Goal: Information Seeking & Learning: Learn about a topic

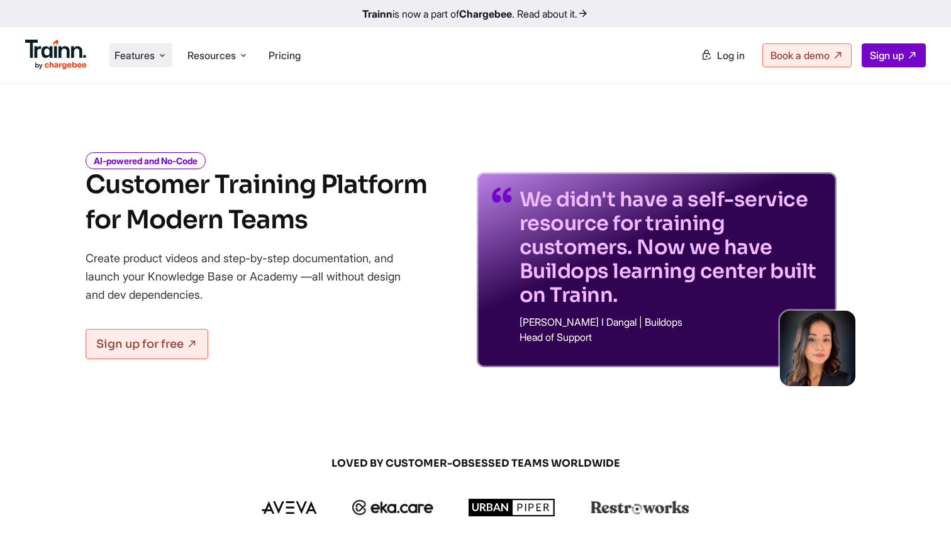
click at [155, 56] on span "Features" at bounding box center [135, 55] width 40 height 14
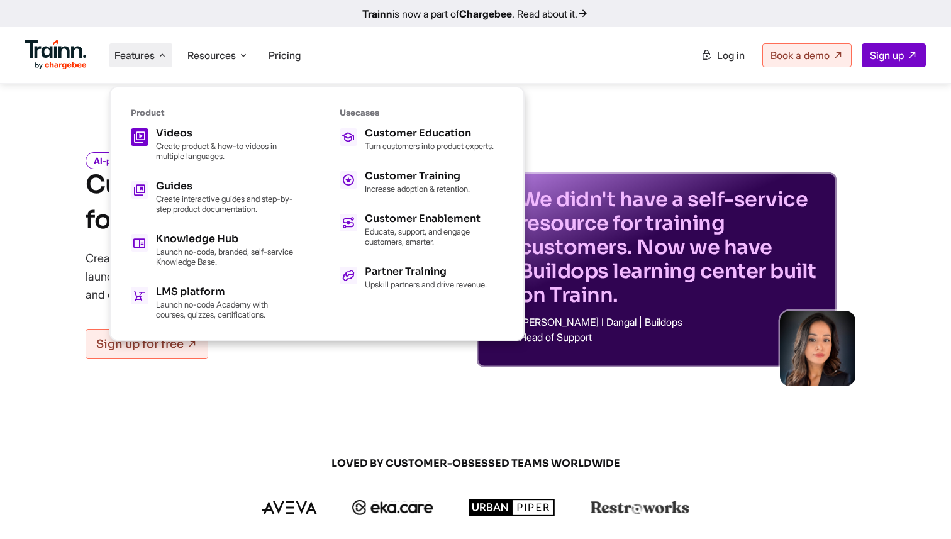
click at [149, 137] on link "Videos Create product & how-to videos in multiple languages." at bounding box center [213, 144] width 164 height 33
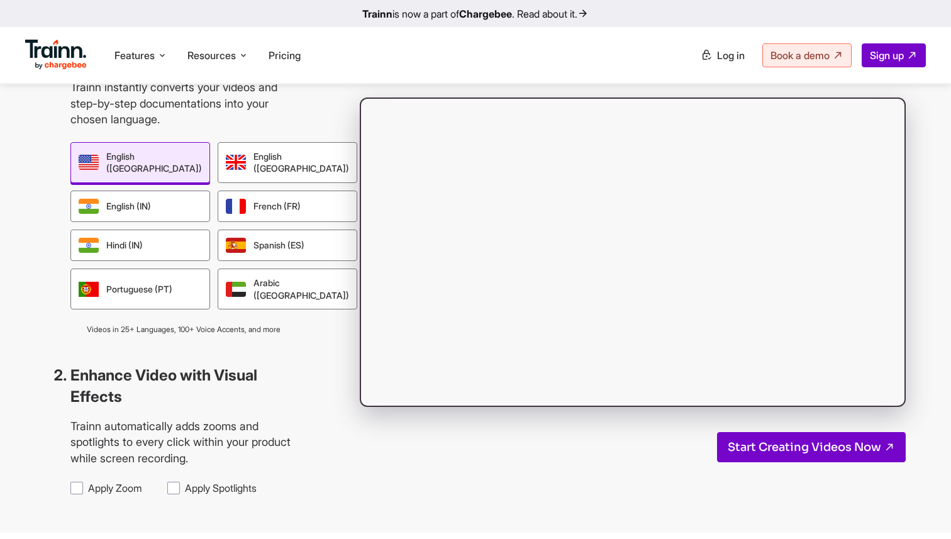
scroll to position [991, 0]
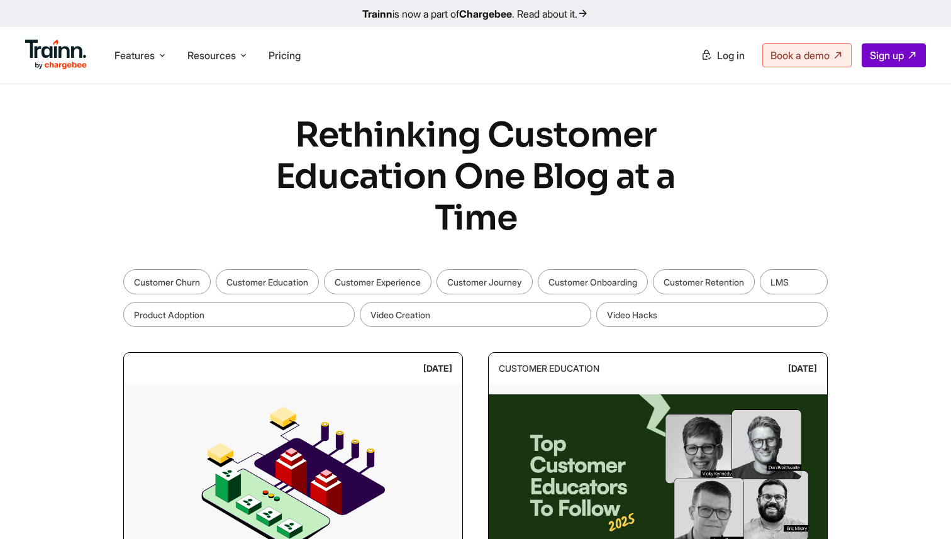
click at [152, 70] on ul "Features Product Videos Create product & how-to videos in multiple languages. G…" at bounding box center [250, 55] width 451 height 36
click at [193, 57] on span "Resources" at bounding box center [212, 55] width 48 height 14
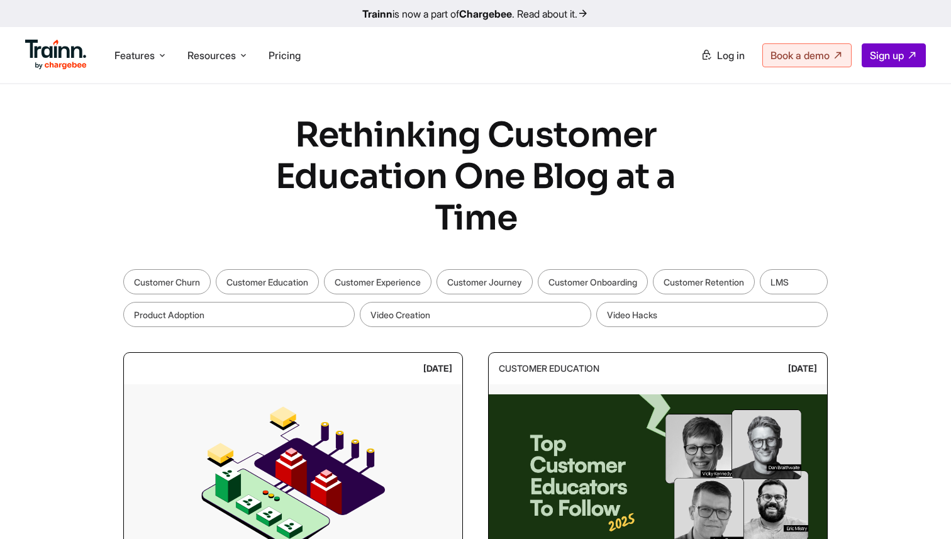
click at [31, 59] on img at bounding box center [56, 55] width 62 height 30
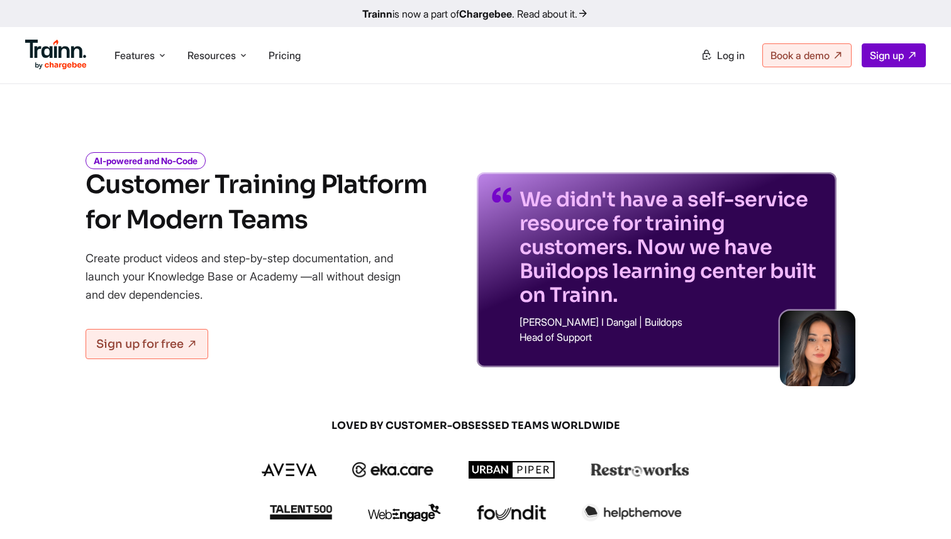
drag, startPoint x: 724, startPoint y: 352, endPoint x: 509, endPoint y: 411, distance: 222.4
drag, startPoint x: 721, startPoint y: 342, endPoint x: 738, endPoint y: 486, distance: 145.1
click at [749, 305] on p "We didn't have a self-service resource for training customers. Now we have Buil…" at bounding box center [671, 248] width 302 height 120
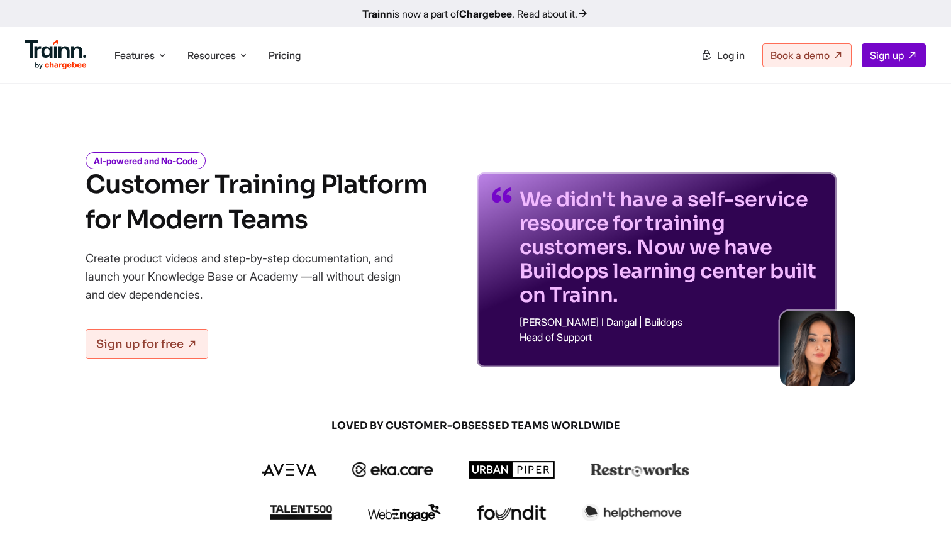
drag, startPoint x: 819, startPoint y: 184, endPoint x: 877, endPoint y: 184, distance: 58.5
click at [877, 184] on div "AI-powered and No-Code Customer Training Platform for Modern Teams Create produ…" at bounding box center [476, 251] width 906 height 233
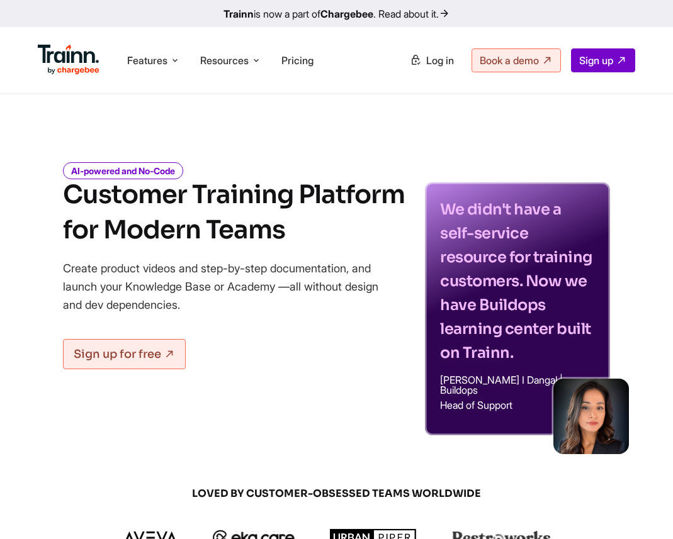
click at [619, 212] on div "AI-powered and No-Code Customer Training Platform for Modern Teams Create produ…" at bounding box center [336, 290] width 673 height 291
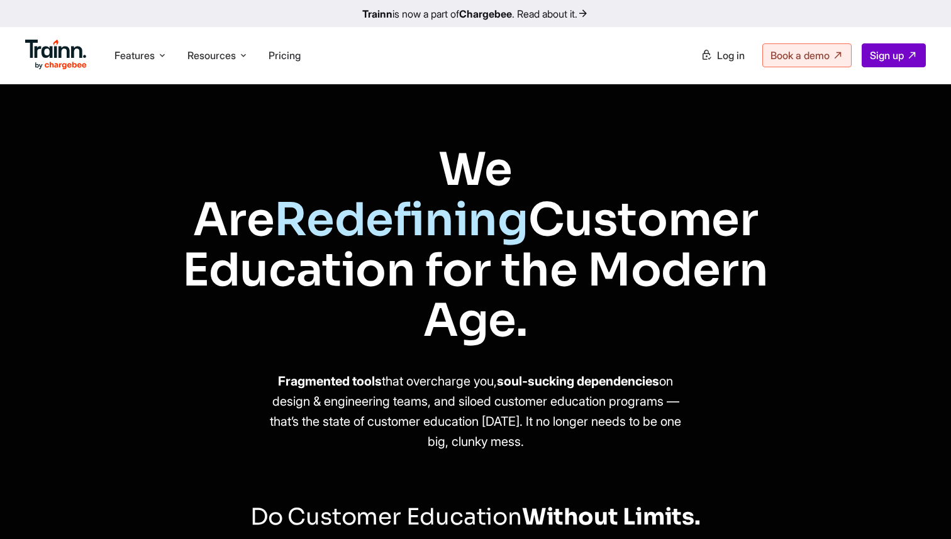
click at [78, 60] on img at bounding box center [56, 55] width 62 height 30
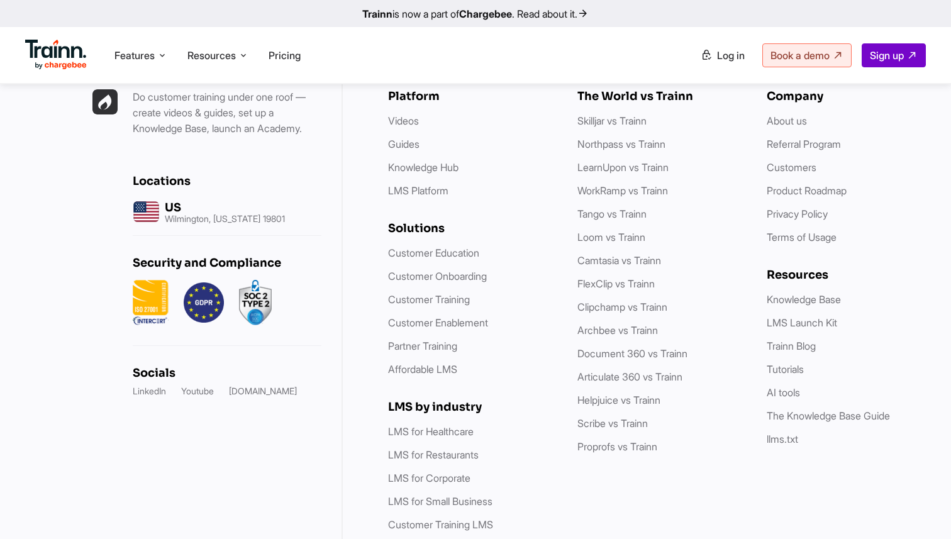
scroll to position [3734, 0]
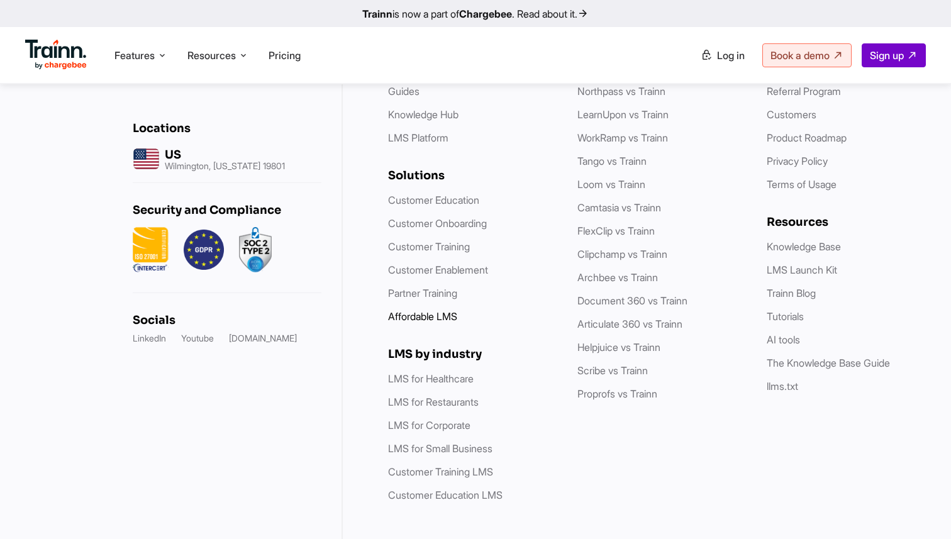
click at [438, 310] on link "Affordable LMS" at bounding box center [422, 316] width 69 height 13
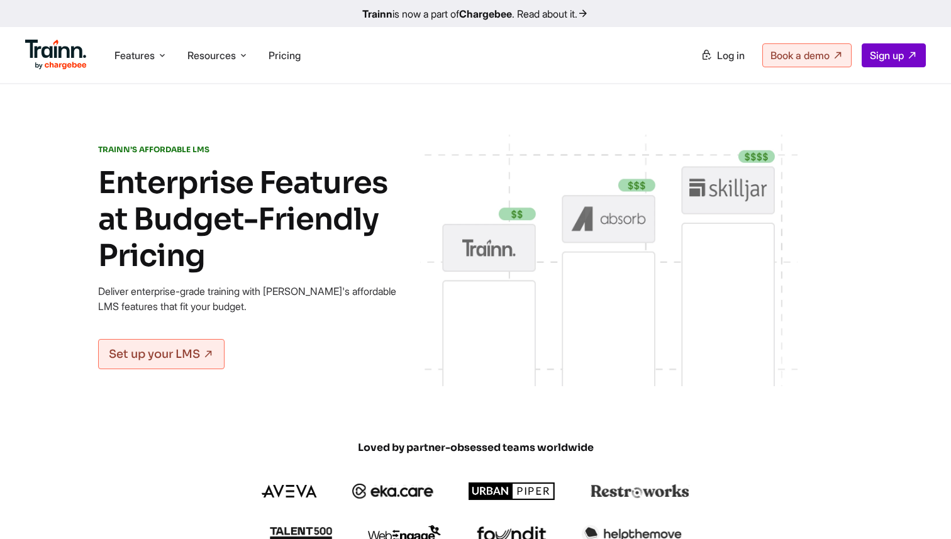
click at [62, 64] on img at bounding box center [56, 55] width 62 height 30
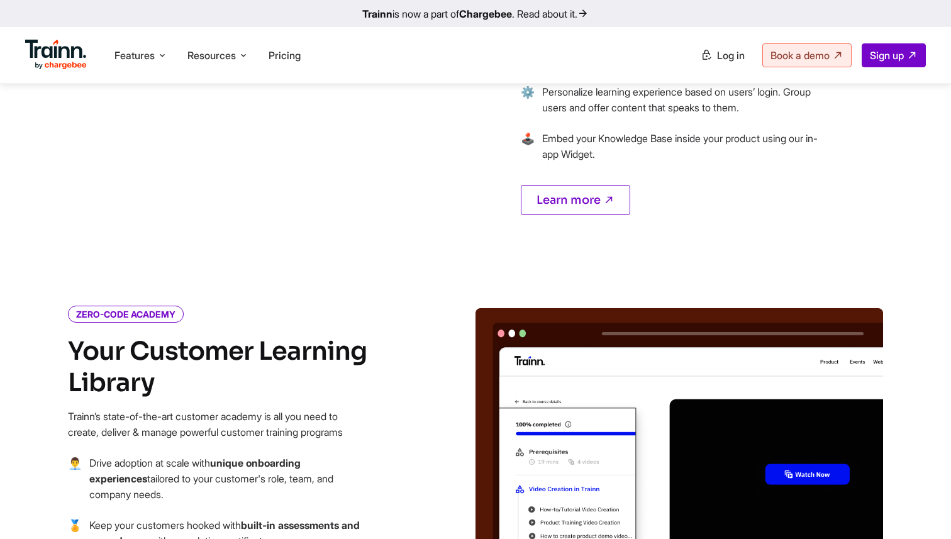
scroll to position [1260, 0]
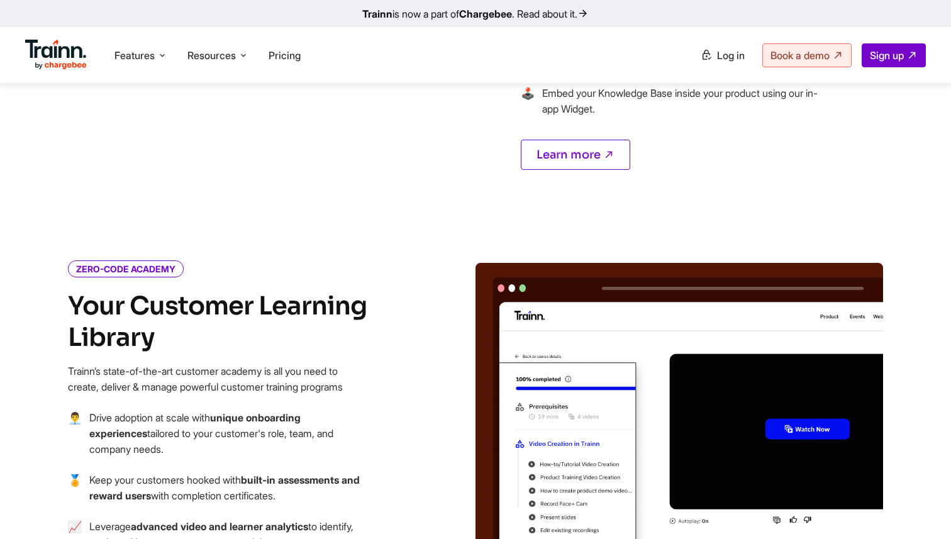
click at [135, 71] on ul "Features Product Videos Create product & how-to videos in multiple languages. G…" at bounding box center [250, 55] width 451 height 36
click at [135, 59] on span "Features" at bounding box center [135, 55] width 40 height 14
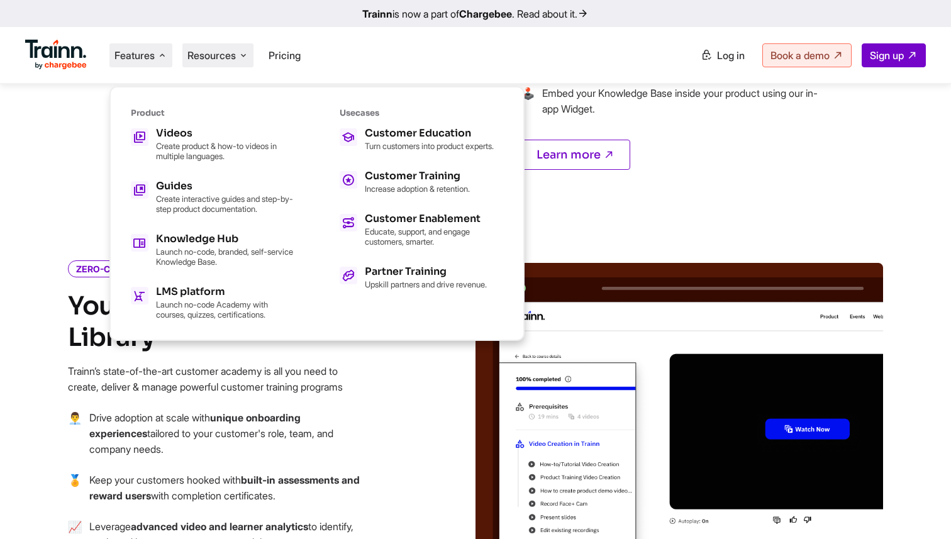
click at [228, 57] on span "Resources" at bounding box center [212, 55] width 48 height 14
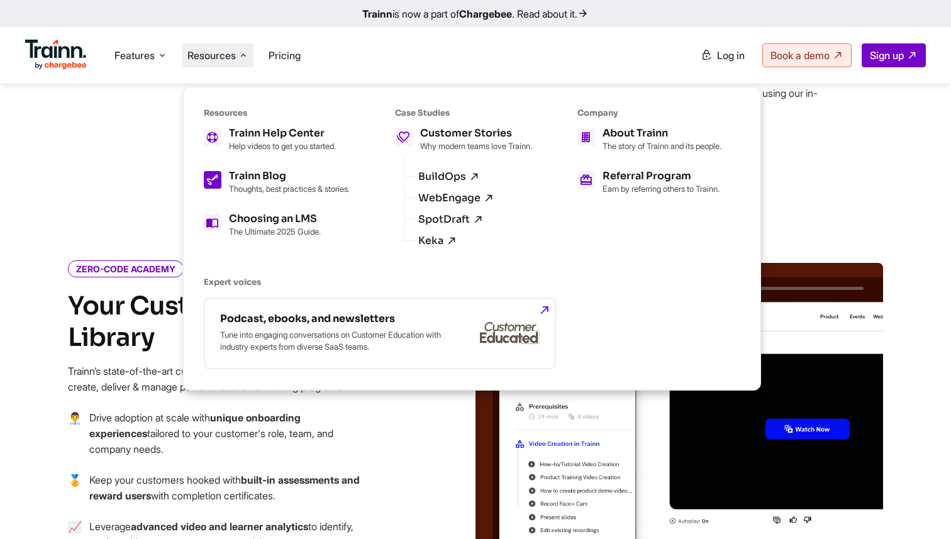
click at [245, 188] on p "Thoughts, best practices & stories." at bounding box center [289, 189] width 121 height 10
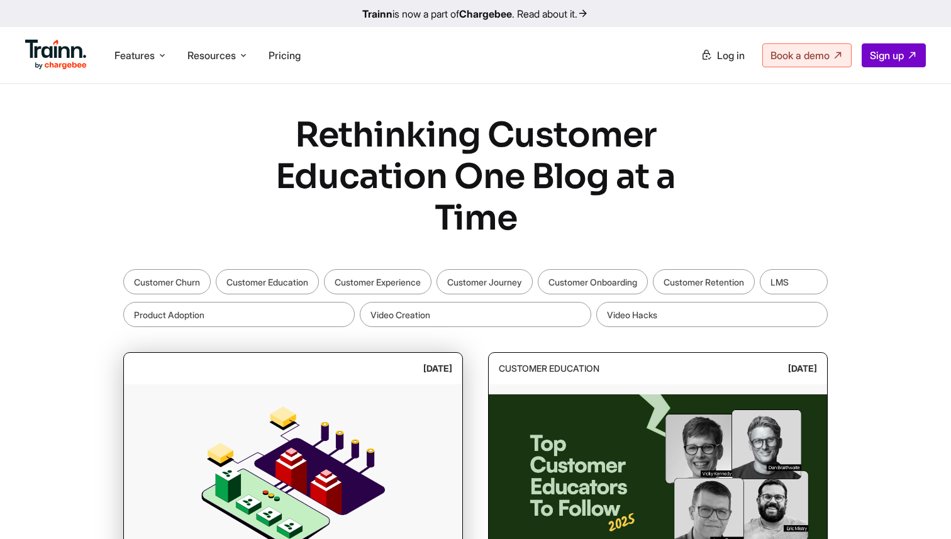
click at [281, 481] on img at bounding box center [293, 479] width 339 height 189
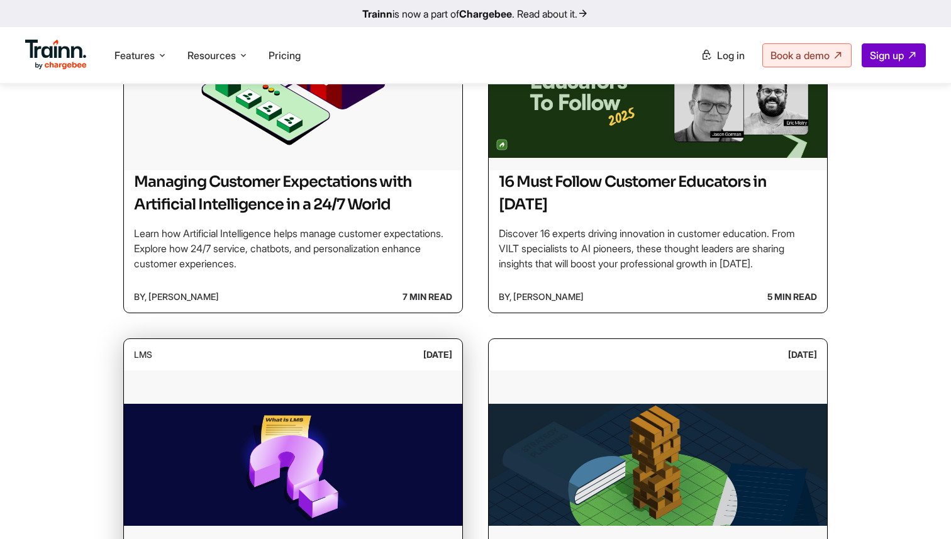
scroll to position [412, 0]
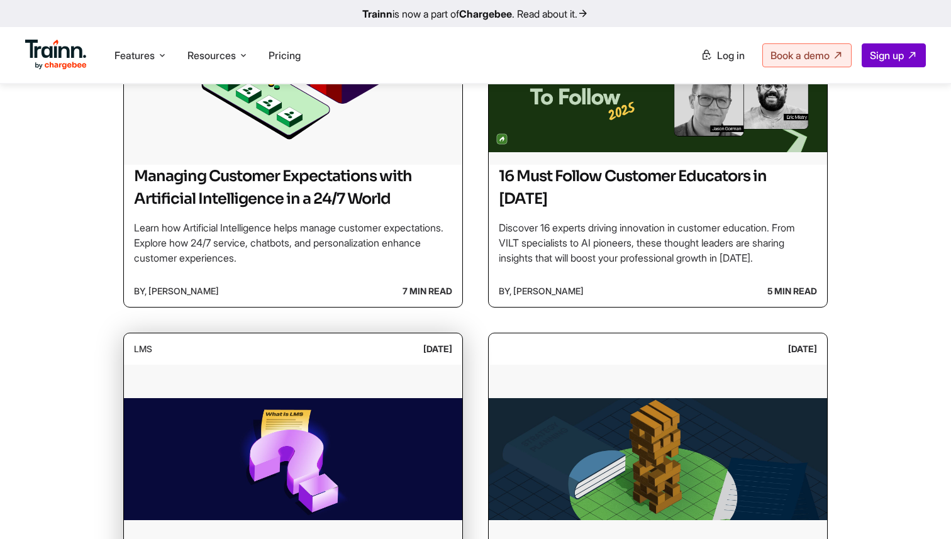
click at [305, 452] on img at bounding box center [293, 459] width 339 height 189
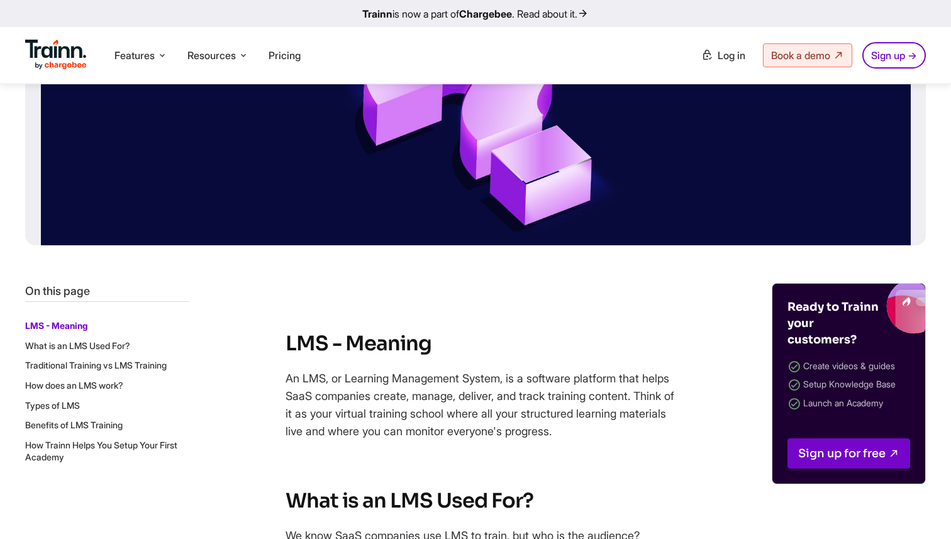
scroll to position [352, 0]
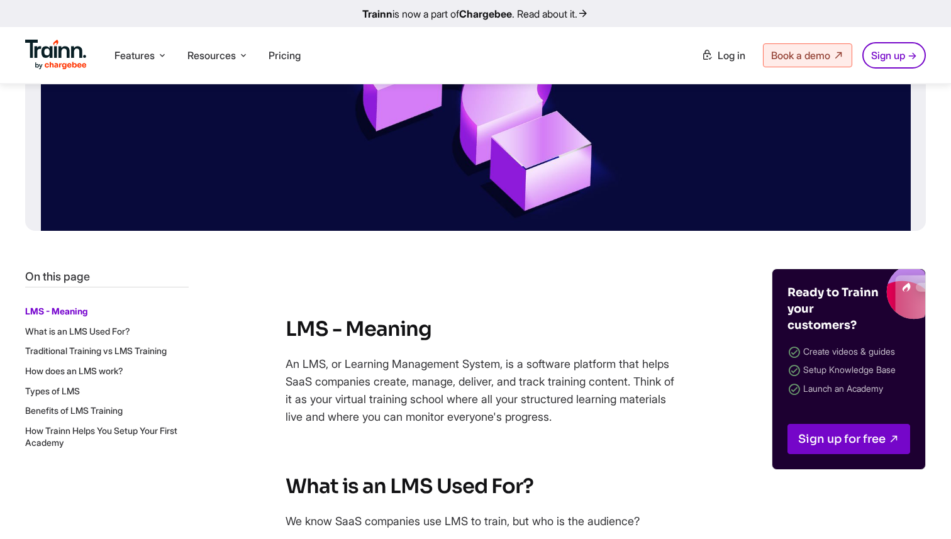
click at [909, 294] on img at bounding box center [862, 294] width 127 height 50
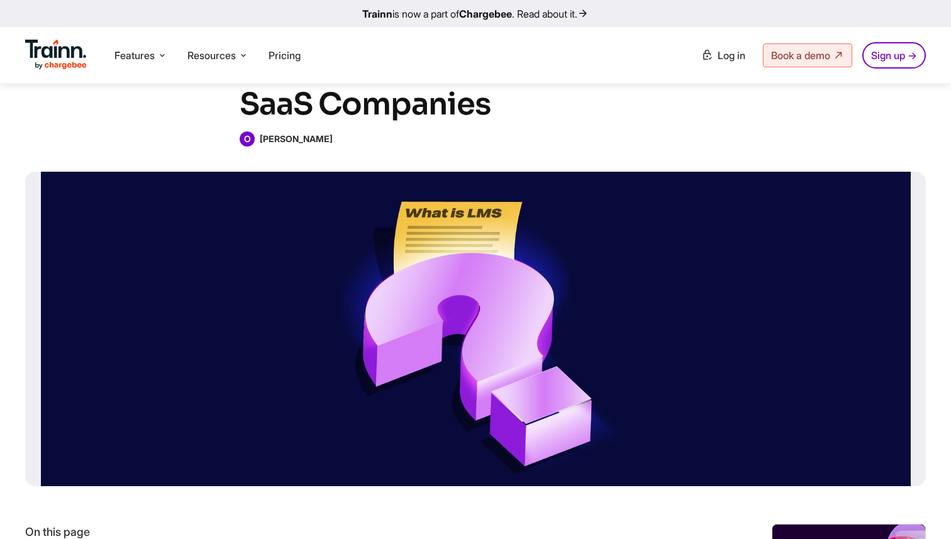
scroll to position [0, 0]
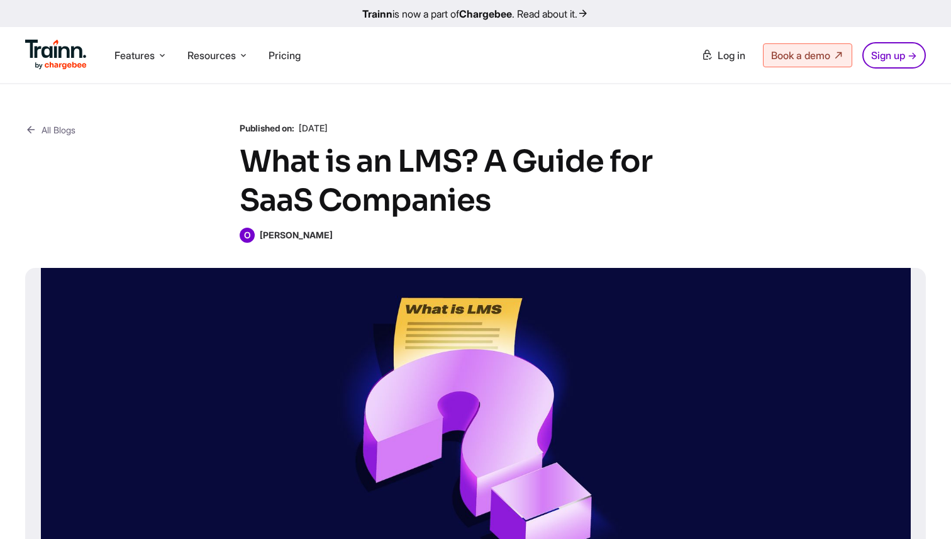
click at [60, 123] on link "All Blogs" at bounding box center [50, 130] width 50 height 16
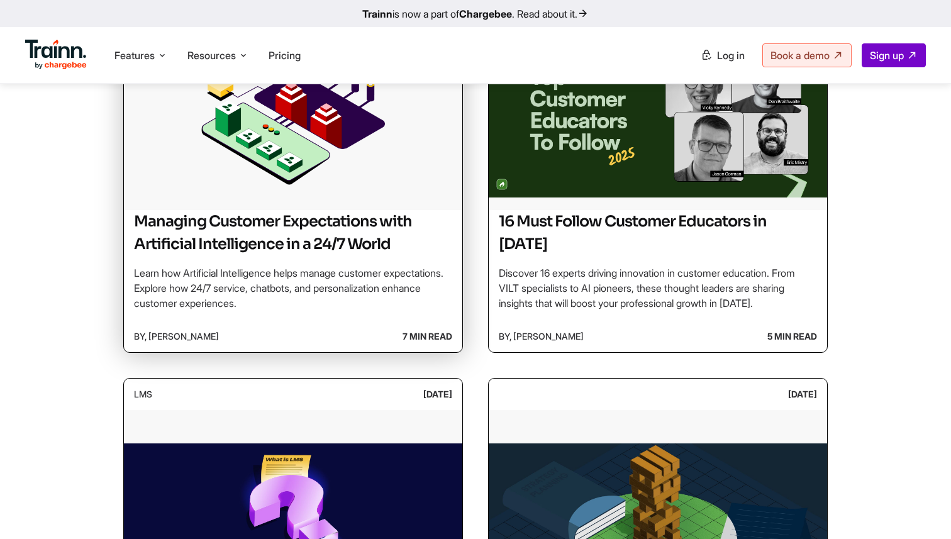
scroll to position [360, 0]
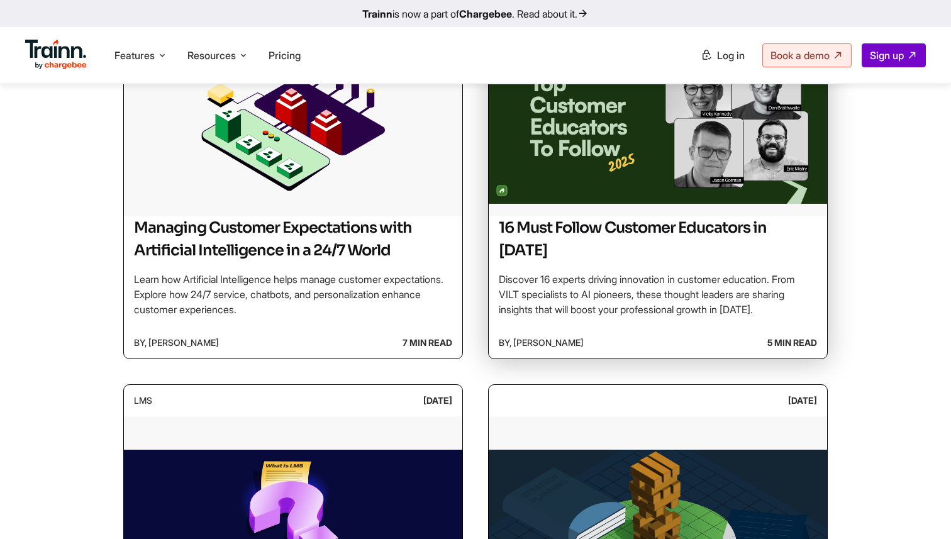
click at [608, 168] on img at bounding box center [658, 119] width 339 height 189
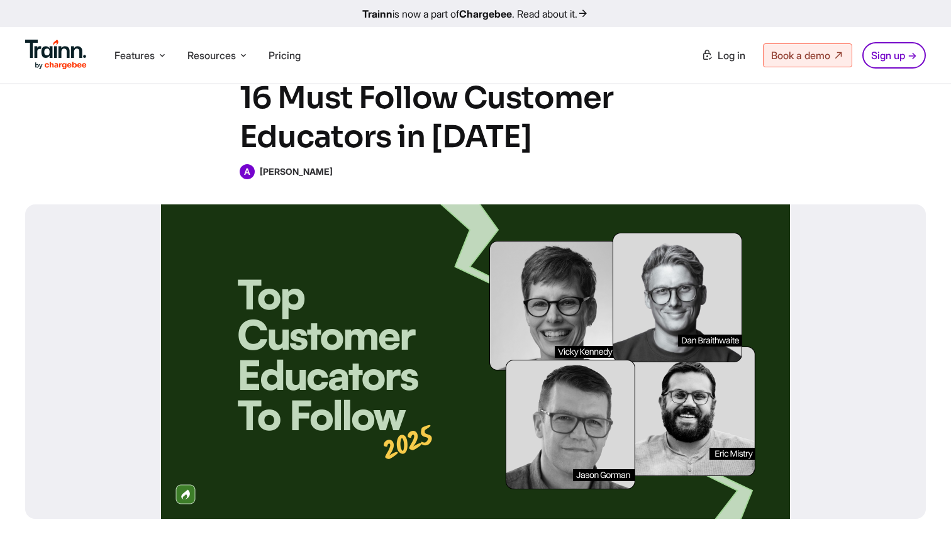
scroll to position [67, 0]
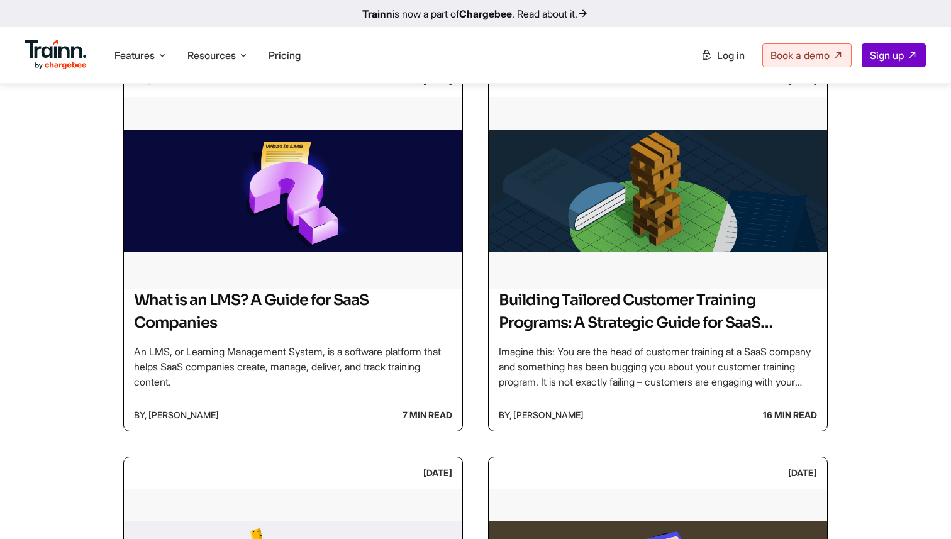
scroll to position [680, 0]
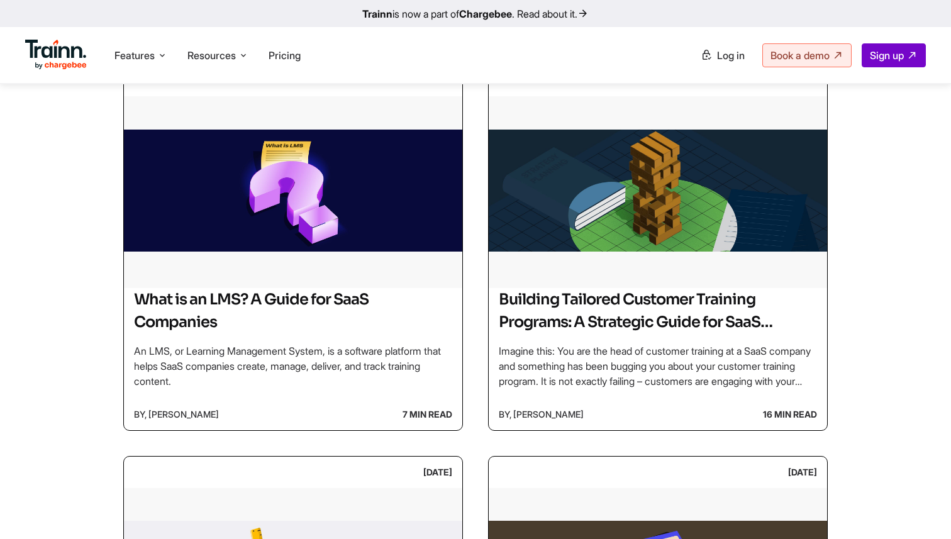
click at [608, 168] on img at bounding box center [658, 190] width 339 height 189
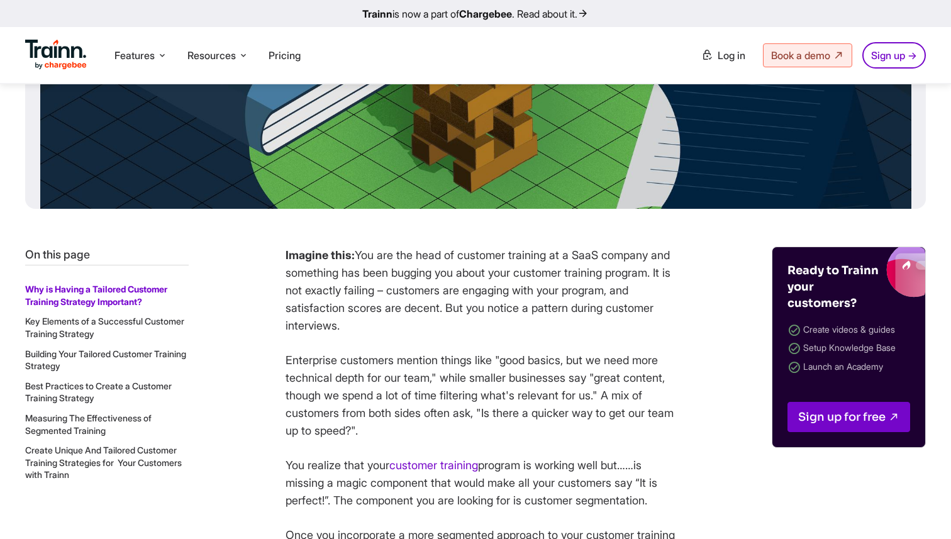
scroll to position [453, 0]
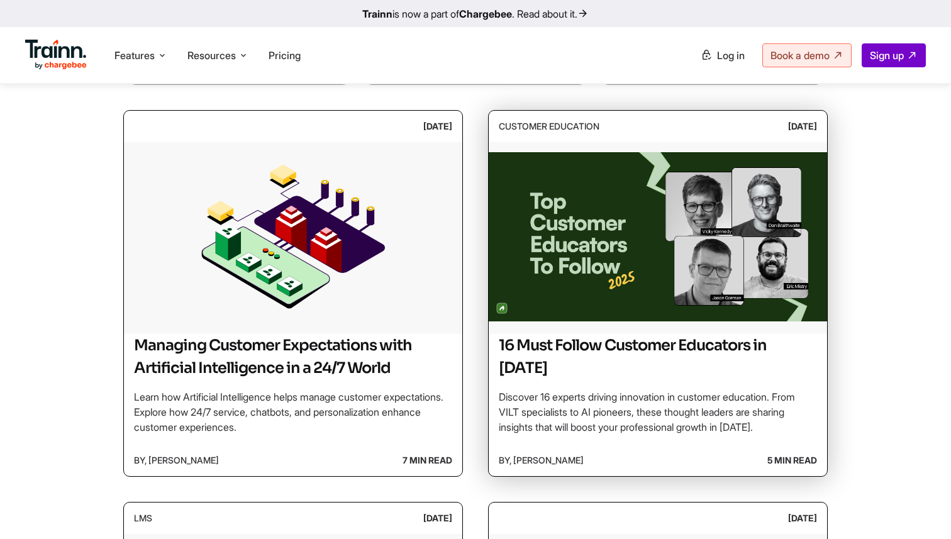
scroll to position [245, 0]
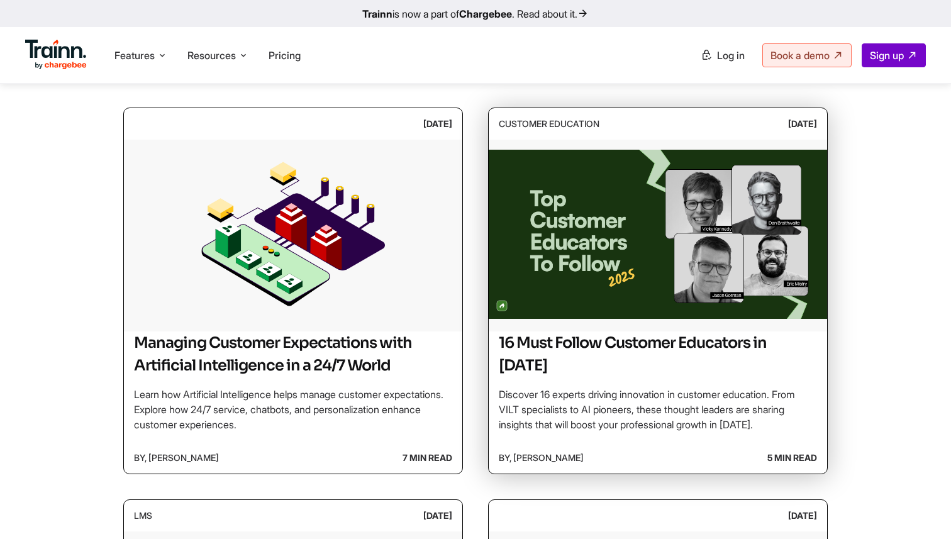
click at [622, 178] on img at bounding box center [658, 234] width 339 height 189
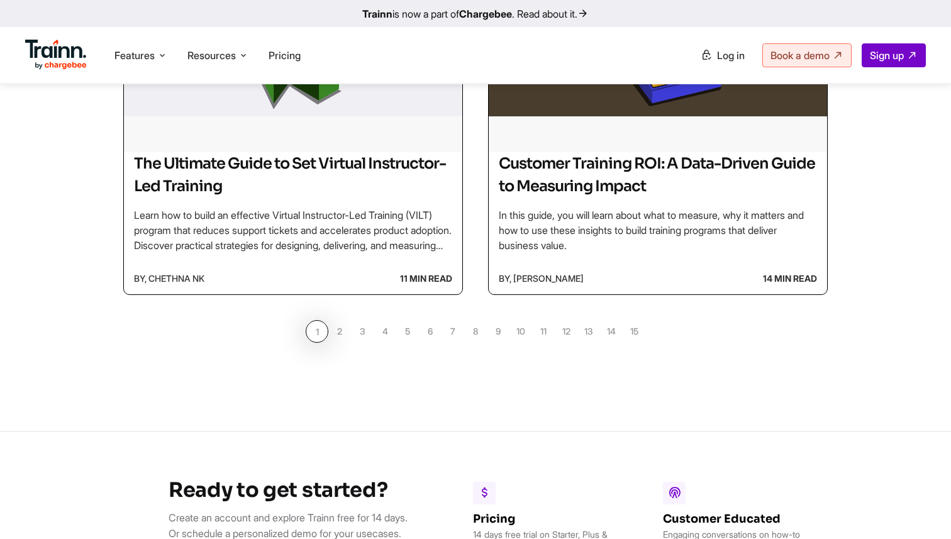
scroll to position [1147, 0]
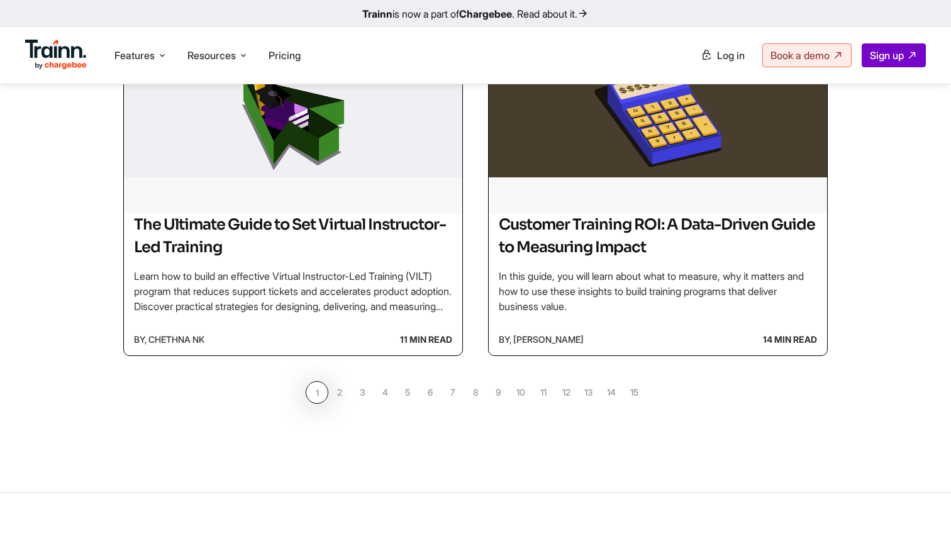
click at [347, 395] on link "2" at bounding box center [339, 392] width 23 height 23
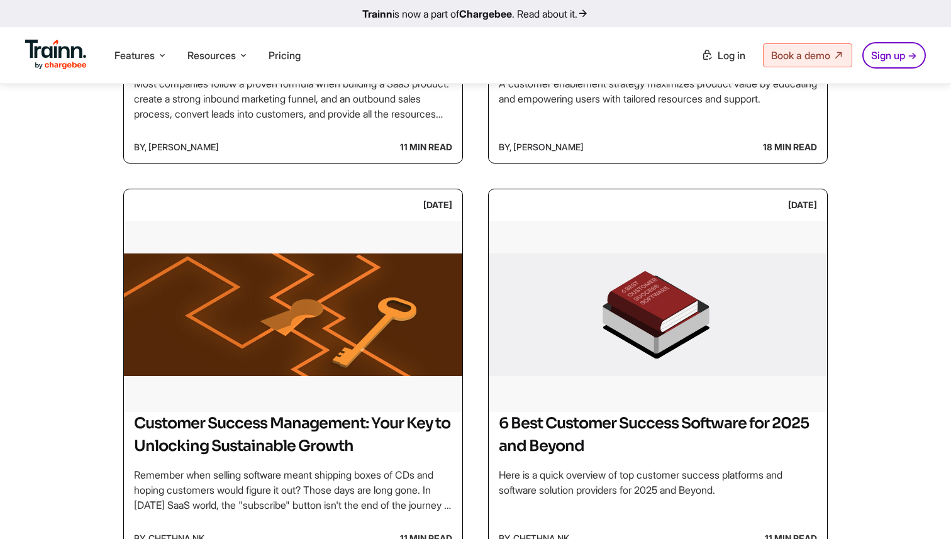
scroll to position [1135, 0]
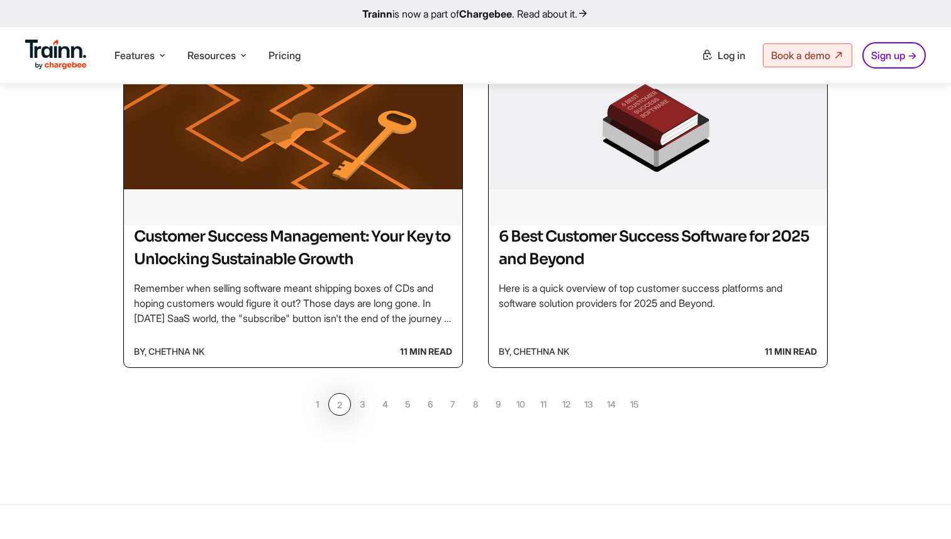
click at [362, 405] on link "3" at bounding box center [362, 404] width 23 height 23
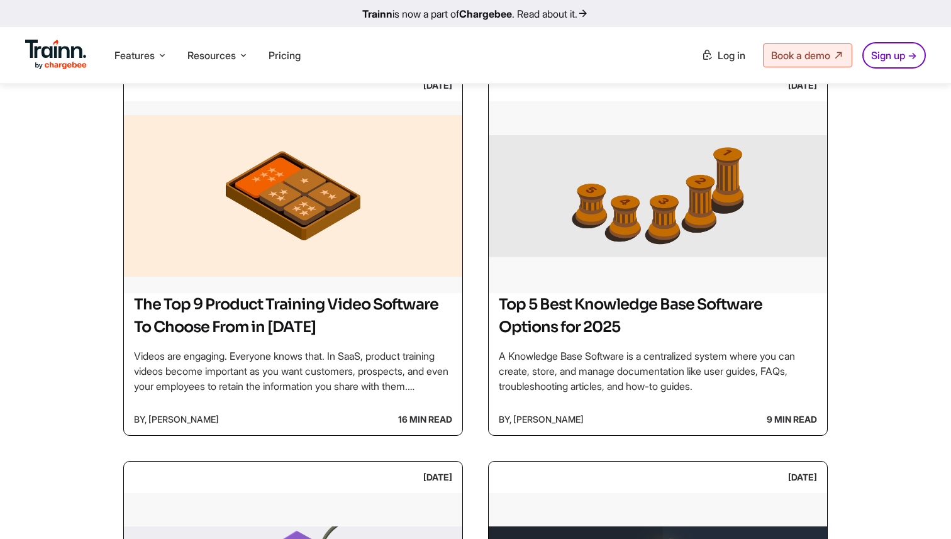
scroll to position [279, 0]
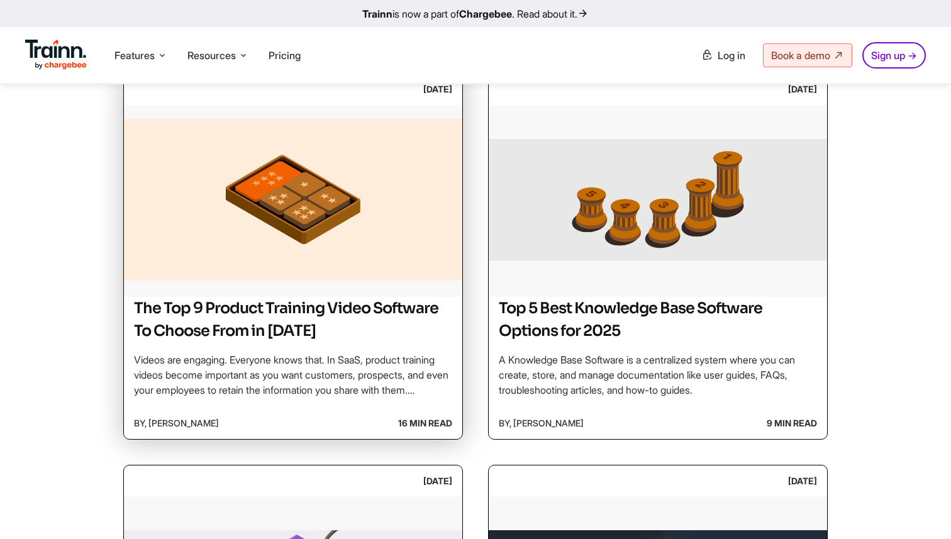
click at [362, 359] on p "Videos are engaging. Everyone knows that. In SaaS, product training videos beco…" at bounding box center [293, 374] width 318 height 45
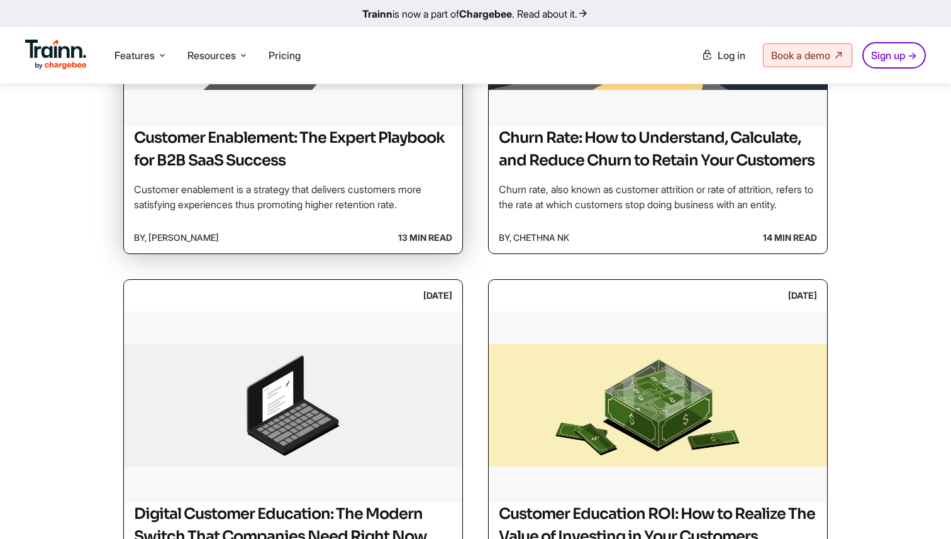
scroll to position [844, 0]
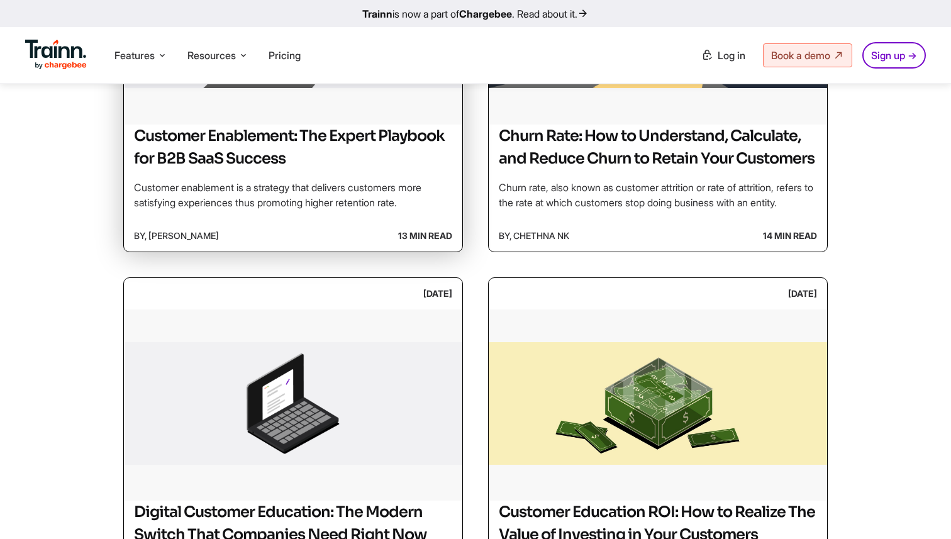
click at [388, 191] on p "Customer enablement is a strategy that delivers customers more satisfying exper…" at bounding box center [293, 195] width 318 height 30
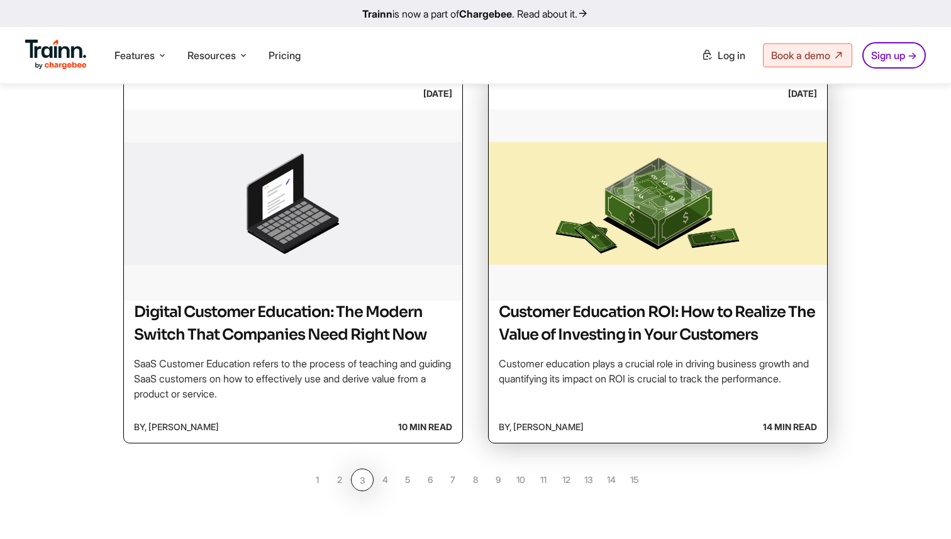
scroll to position [1040, 0]
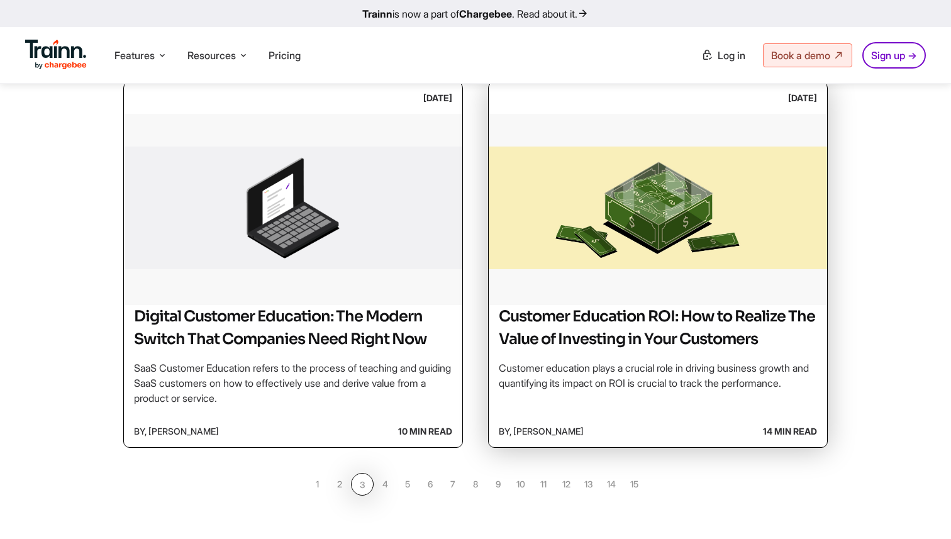
click at [612, 242] on img at bounding box center [658, 208] width 339 height 189
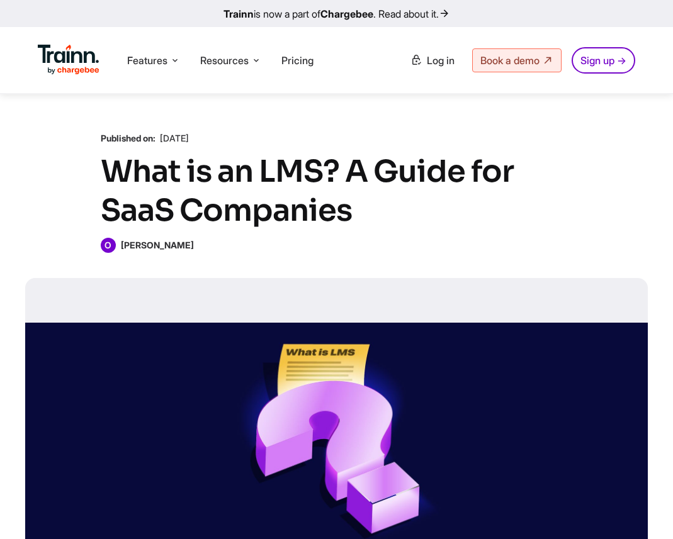
scroll to position [207, 0]
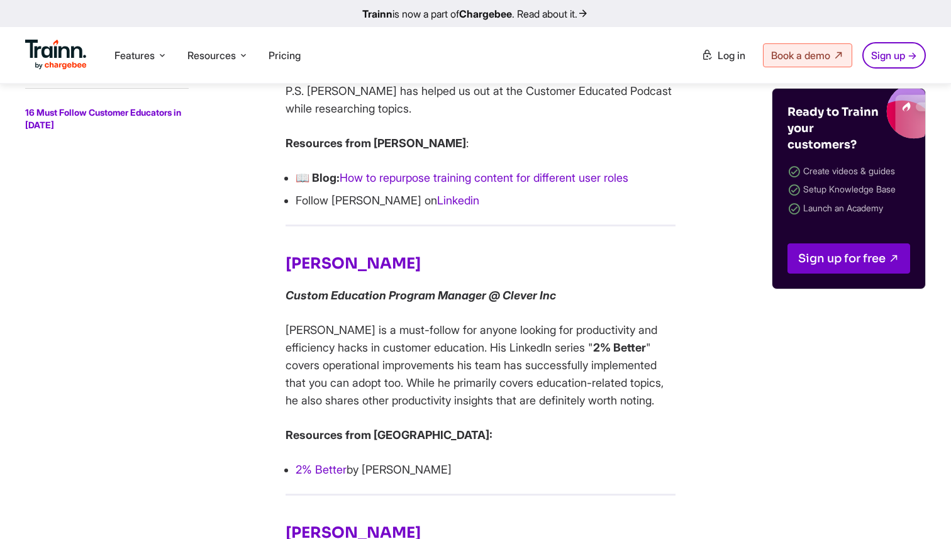
scroll to position [4684, 0]
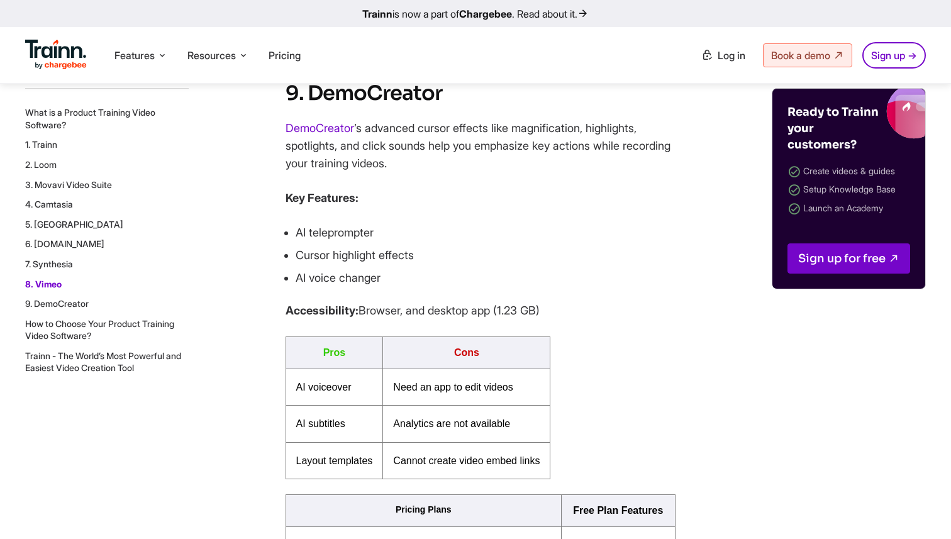
scroll to position [7533, 0]
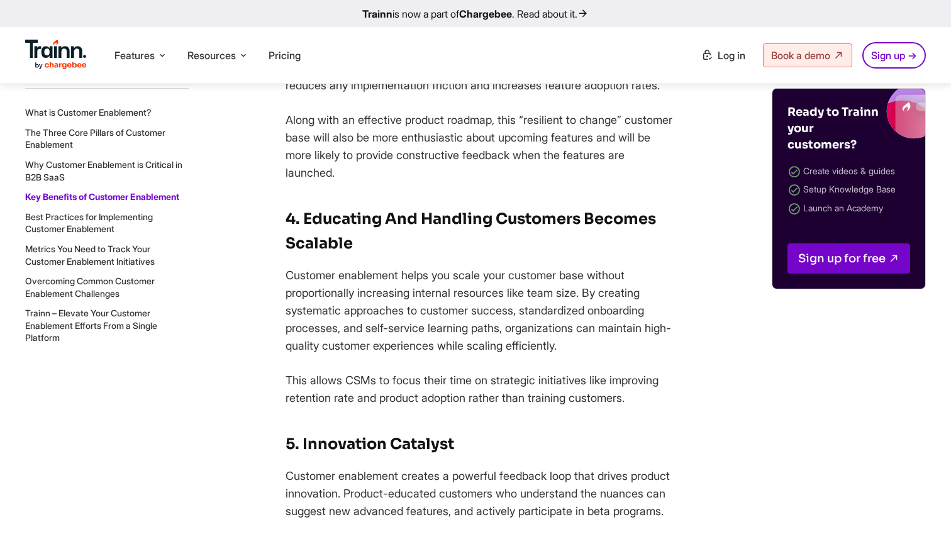
scroll to position [5577, 0]
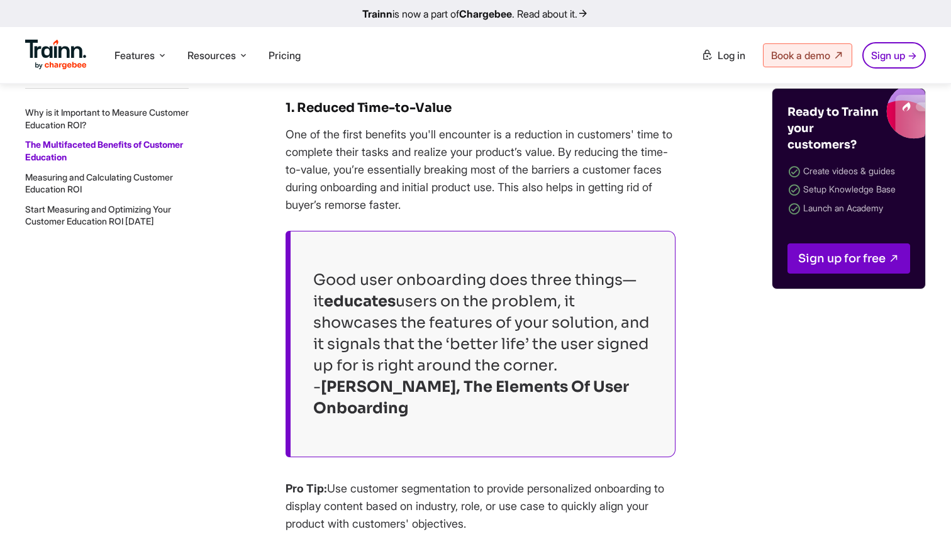
scroll to position [2087, 0]
